Goal: Information Seeking & Learning: Learn about a topic

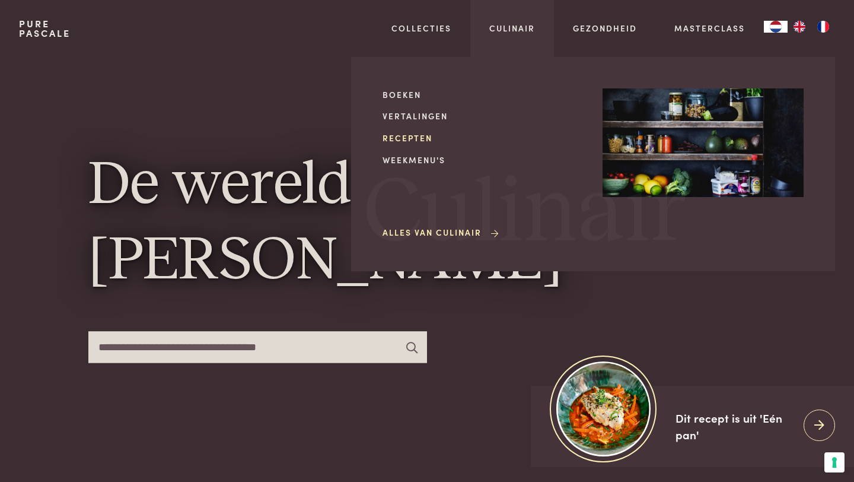
click at [414, 137] on link "Recepten" at bounding box center [483, 138] width 201 height 12
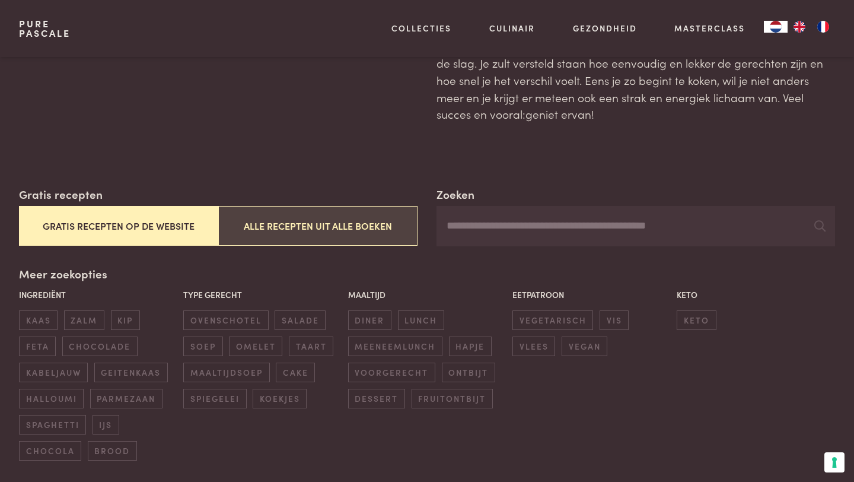
scroll to position [89, 0]
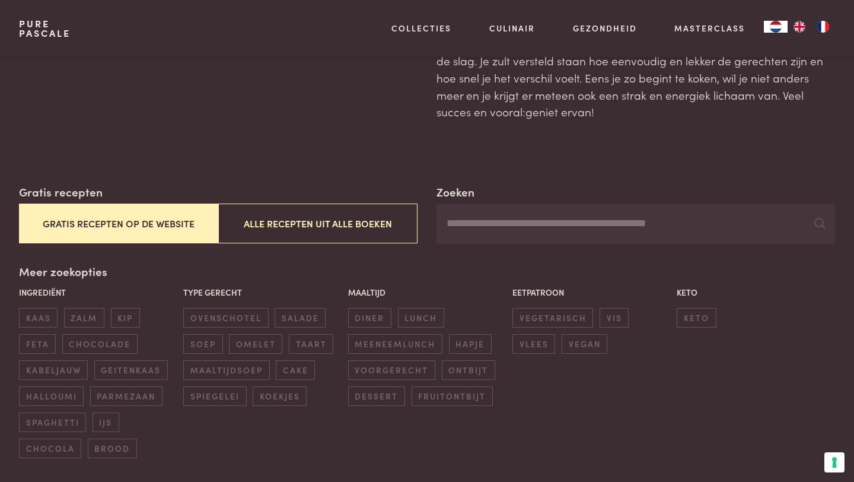
click at [177, 227] on button "Gratis recepten op de website" at bounding box center [118, 223] width 199 height 40
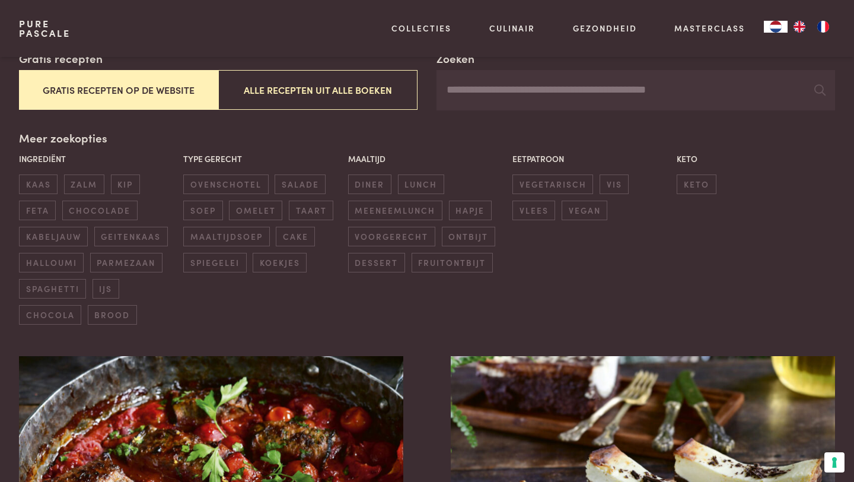
scroll to position [217, 0]
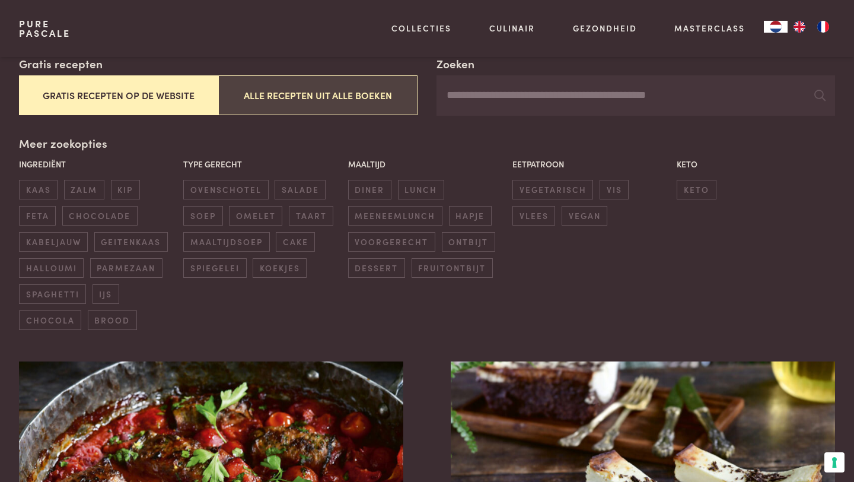
click at [302, 97] on button "Alle recepten uit alle boeken" at bounding box center [317, 95] width 199 height 40
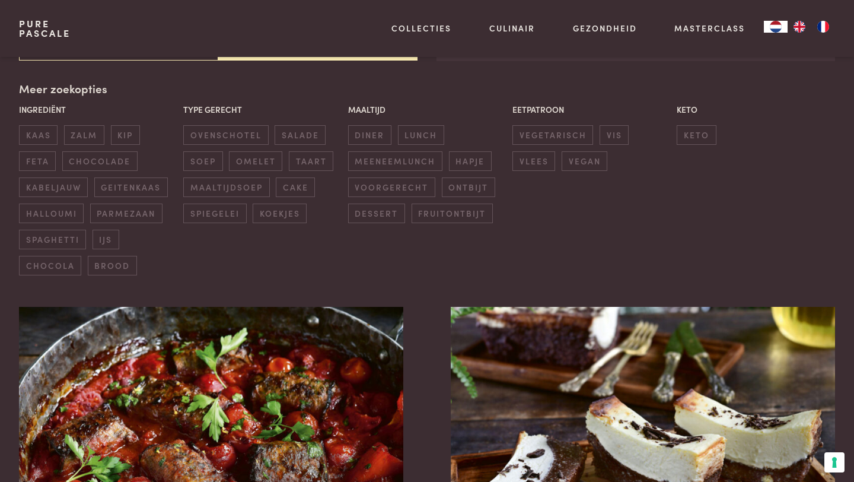
scroll to position [272, 0]
click at [84, 49] on div "Pure Pascale Collecties Kitchenware Tableware Bathroom Interior Inspiratie Alle…" at bounding box center [427, 28] width 816 height 57
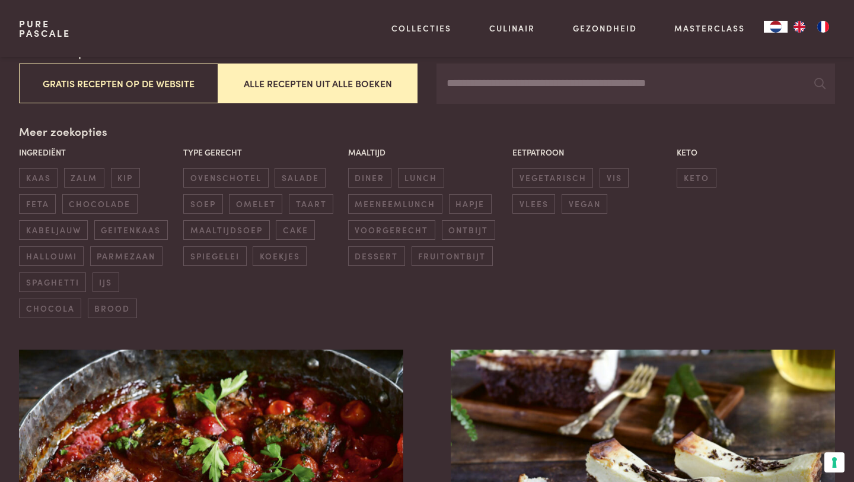
scroll to position [219, 0]
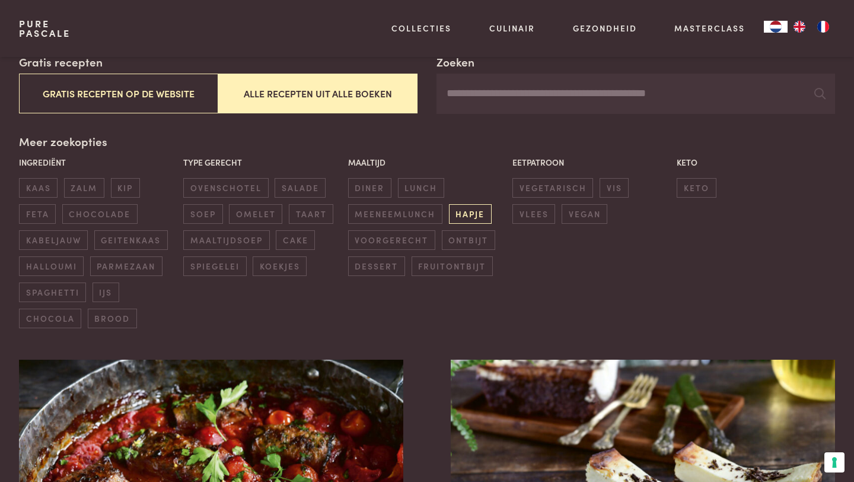
click at [462, 212] on span "hapje" at bounding box center [470, 214] width 43 height 20
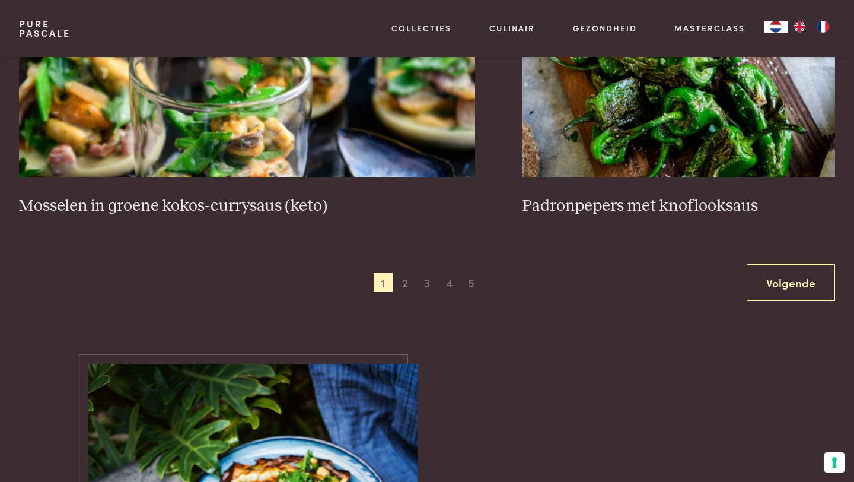
scroll to position [2304, 0]
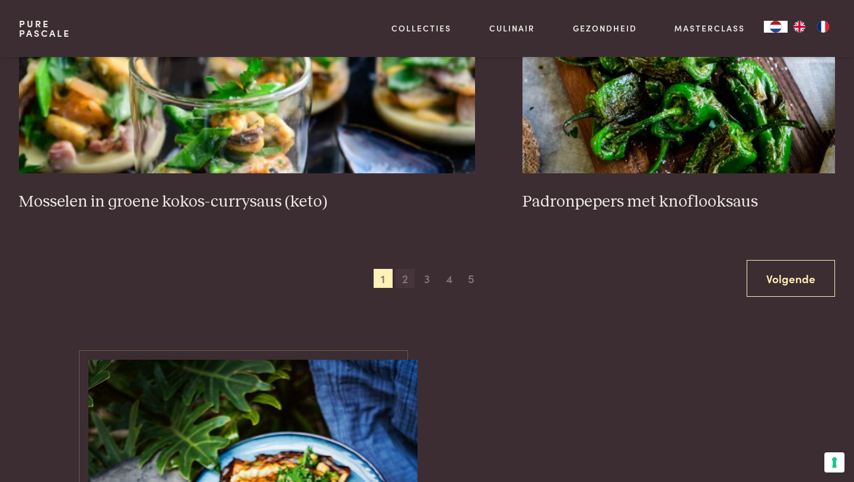
click at [408, 276] on span "2" at bounding box center [405, 278] width 19 height 19
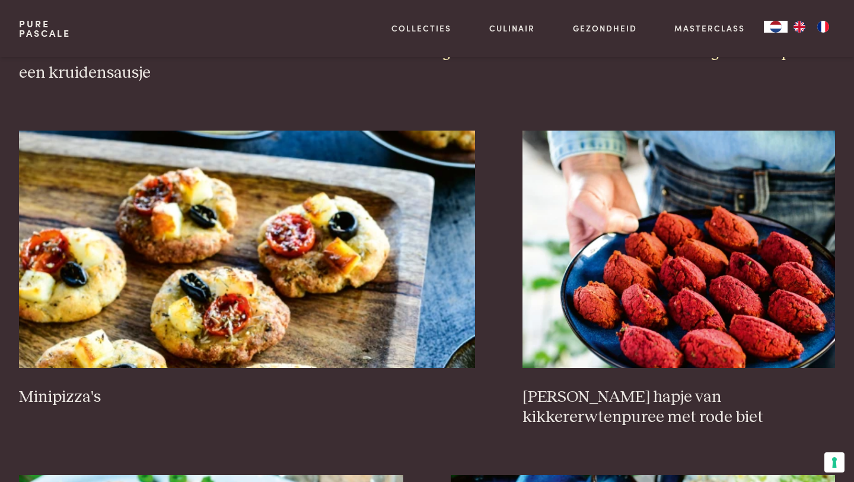
scroll to position [1118, 0]
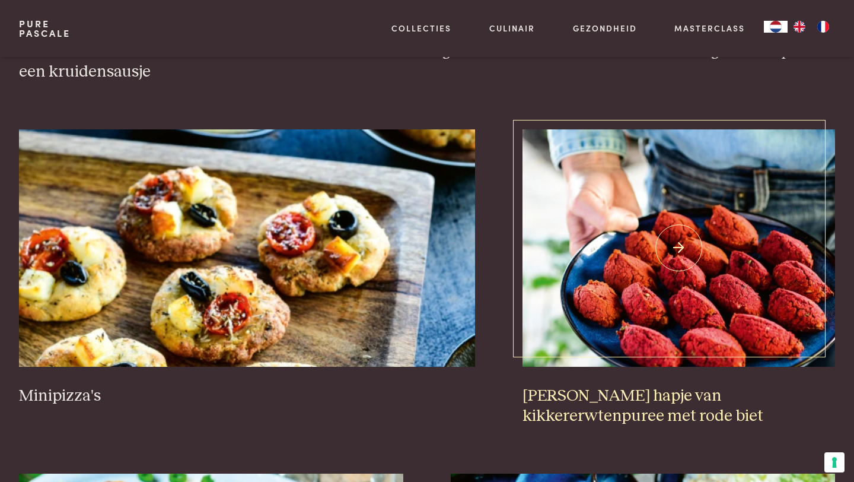
click at [721, 304] on img at bounding box center [679, 247] width 313 height 237
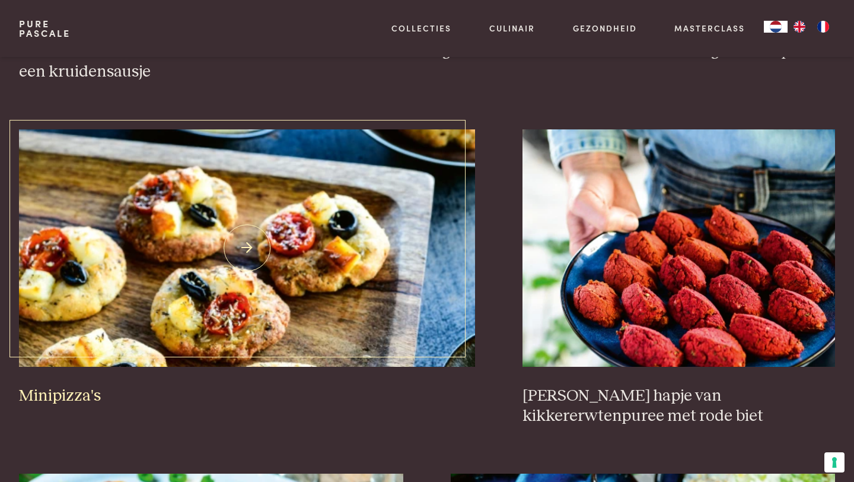
click at [143, 314] on img at bounding box center [247, 247] width 457 height 237
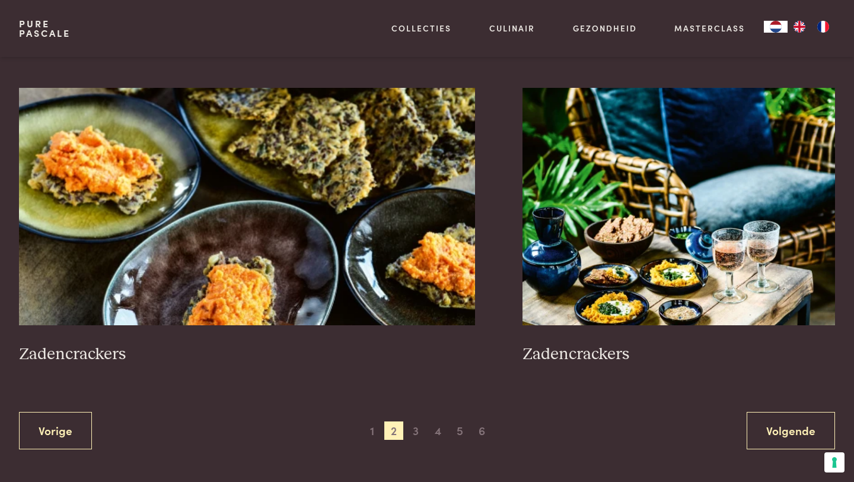
scroll to position [2174, 0]
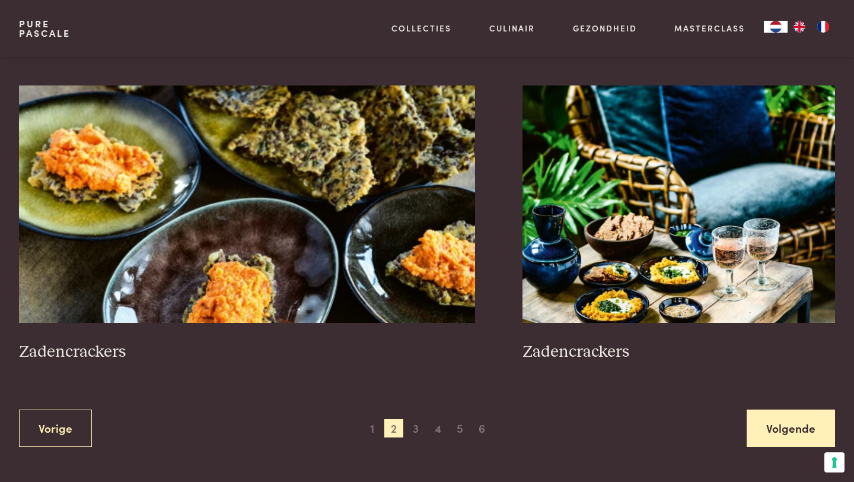
click at [779, 430] on link "Volgende" at bounding box center [791, 427] width 88 height 37
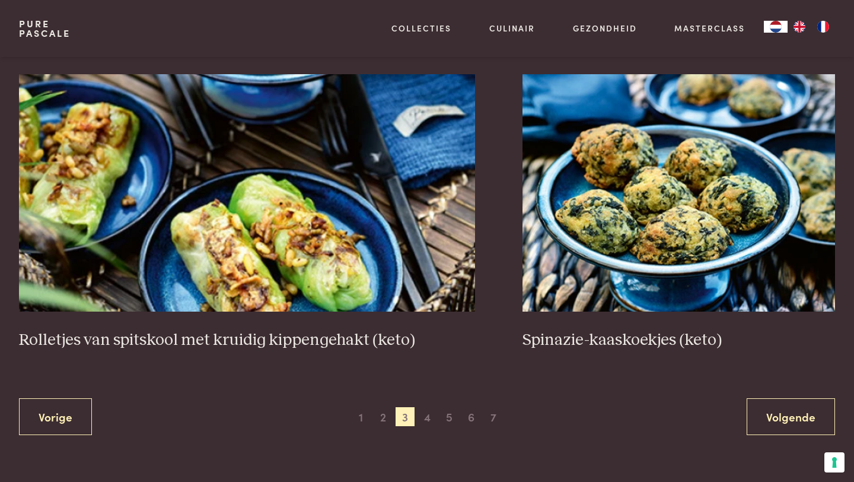
scroll to position [2170, 0]
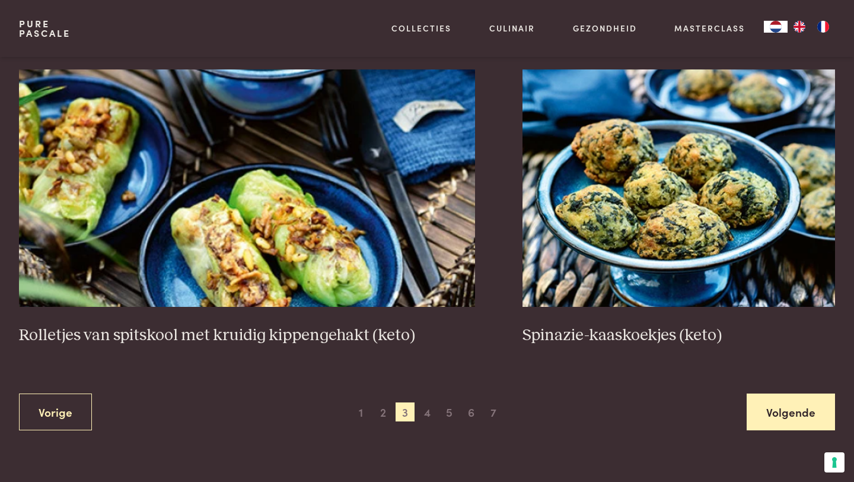
click at [788, 424] on link "Volgende" at bounding box center [791, 411] width 88 height 37
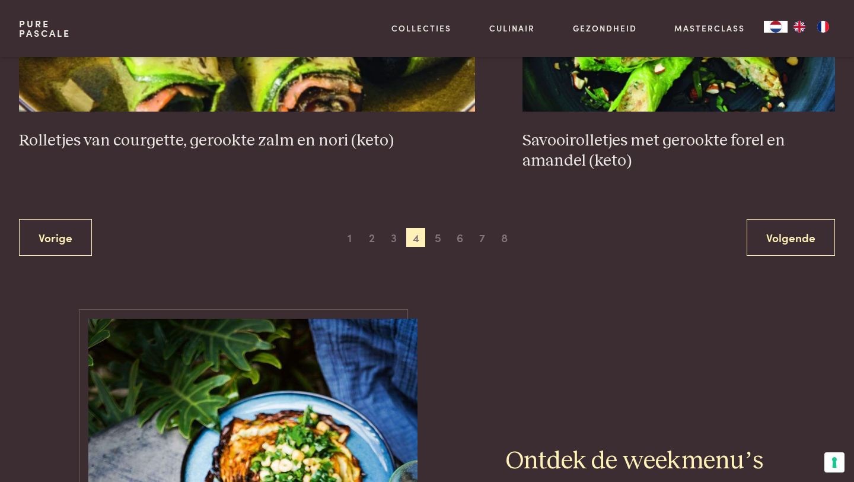
scroll to position [2352, 0]
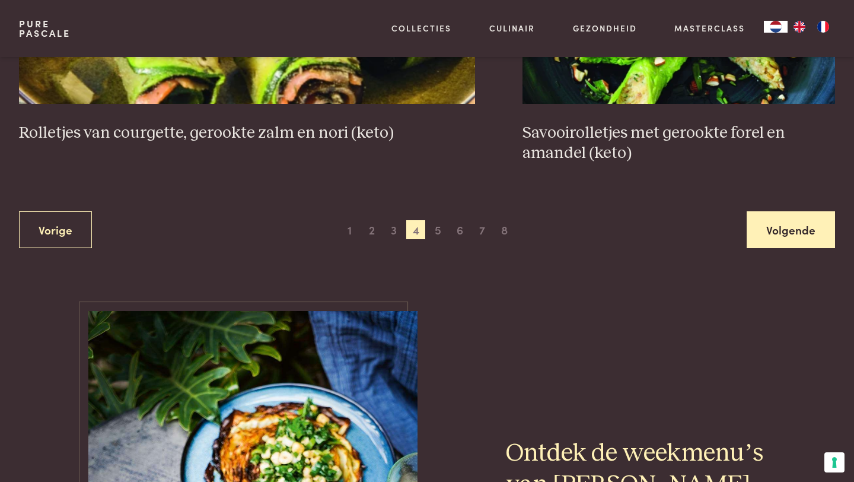
click at [788, 233] on link "Volgende" at bounding box center [791, 229] width 88 height 37
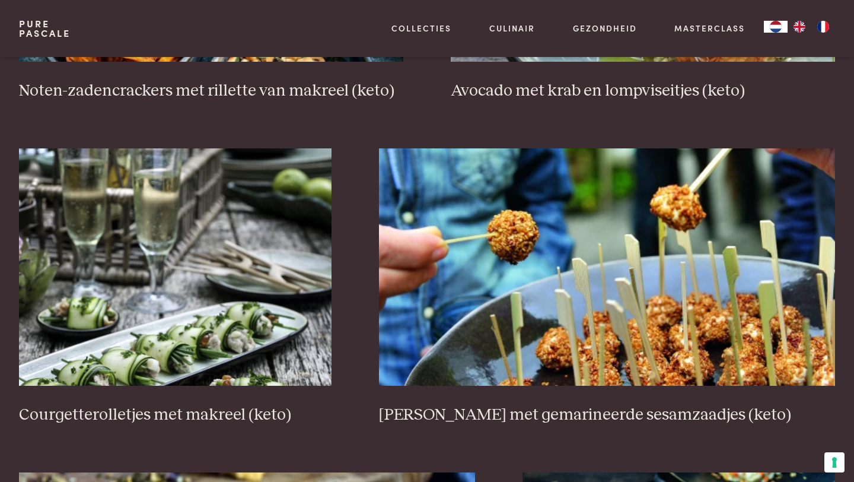
scroll to position [1751, 0]
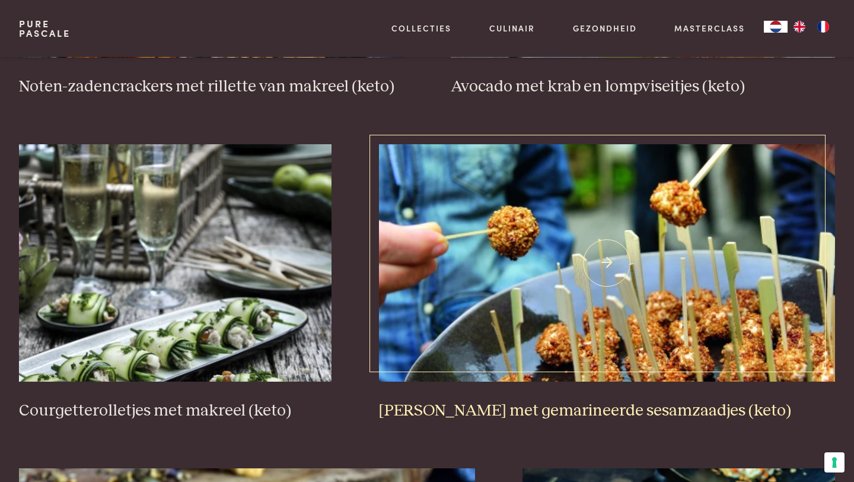
click at [627, 275] on img at bounding box center [607, 262] width 457 height 237
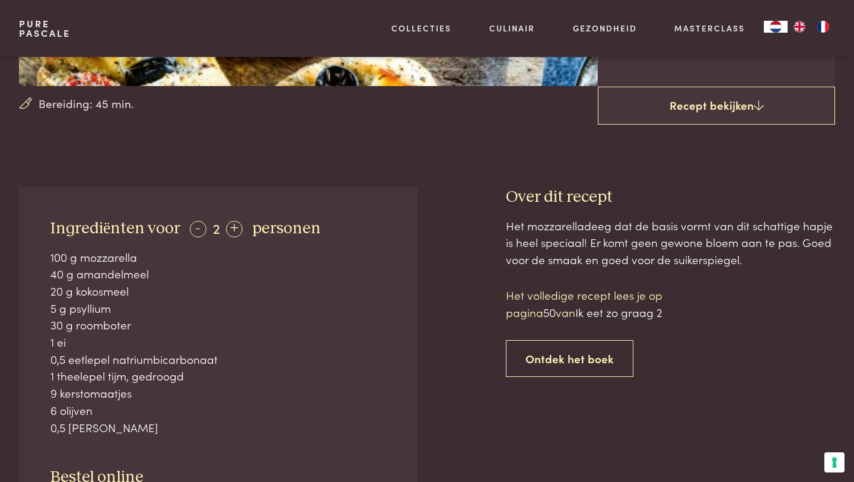
scroll to position [338, 0]
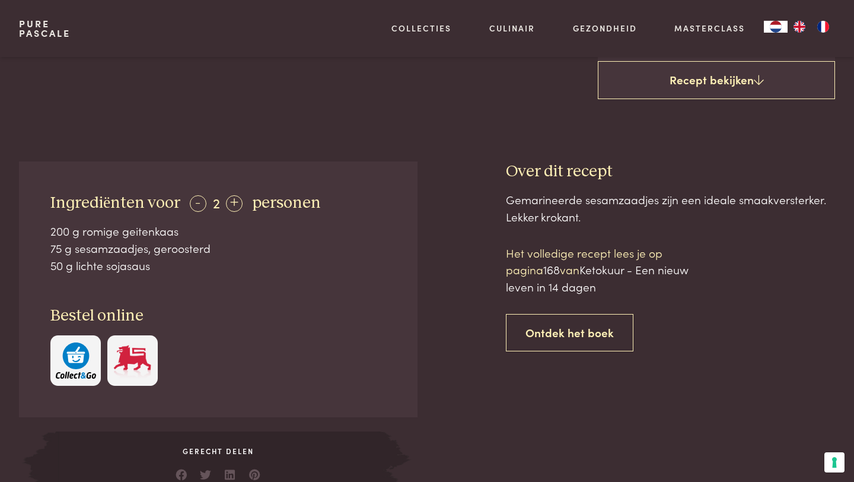
scroll to position [421, 0]
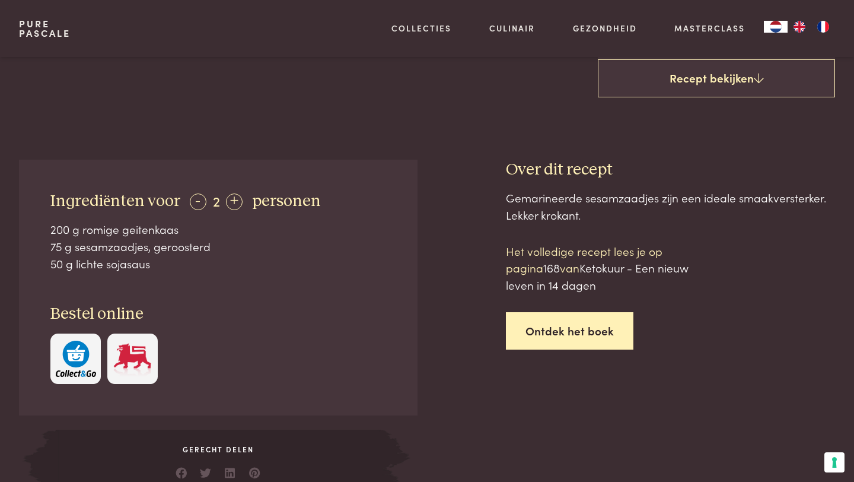
click at [583, 328] on link "Ontdek het boek" at bounding box center [570, 330] width 128 height 37
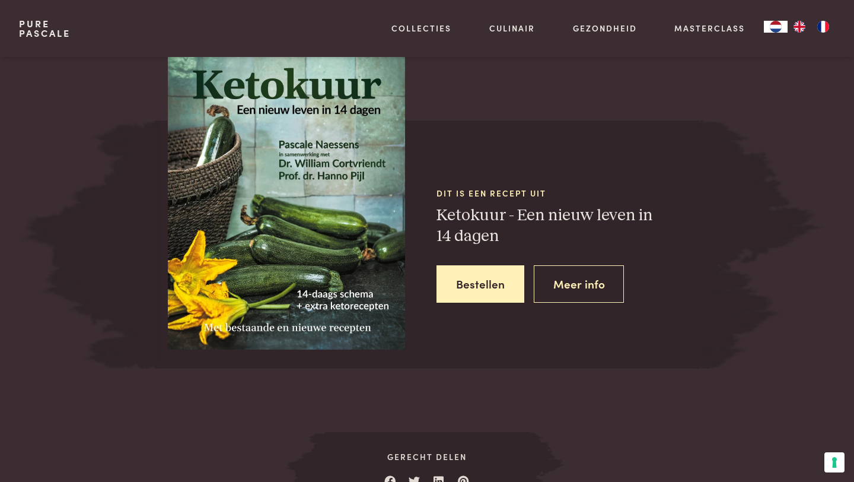
scroll to position [1042, 0]
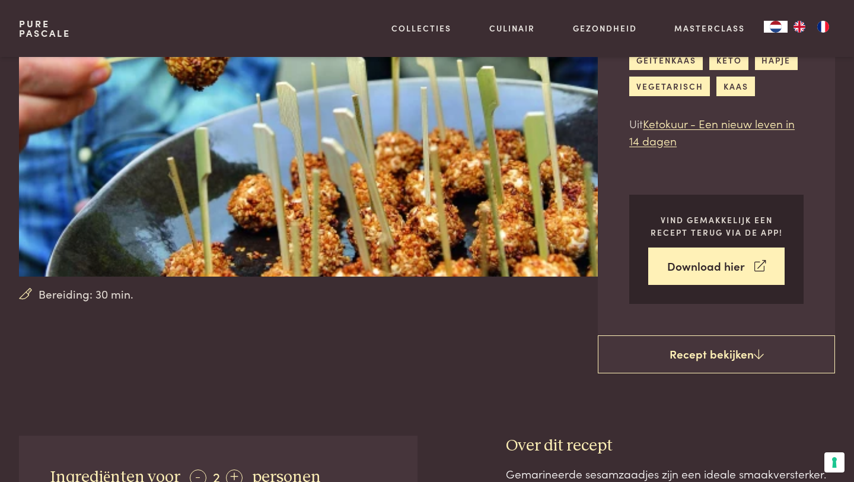
scroll to position [145, 0]
